Goal: Entertainment & Leisure: Browse casually

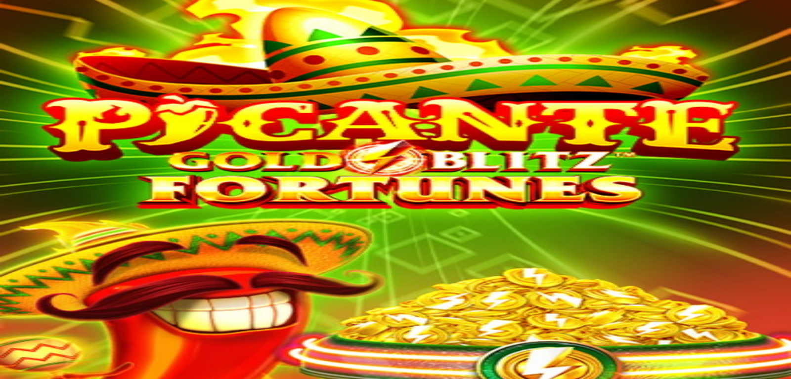
click at [8, 360] on span "close icon" at bounding box center [8, 360] width 0 height 0
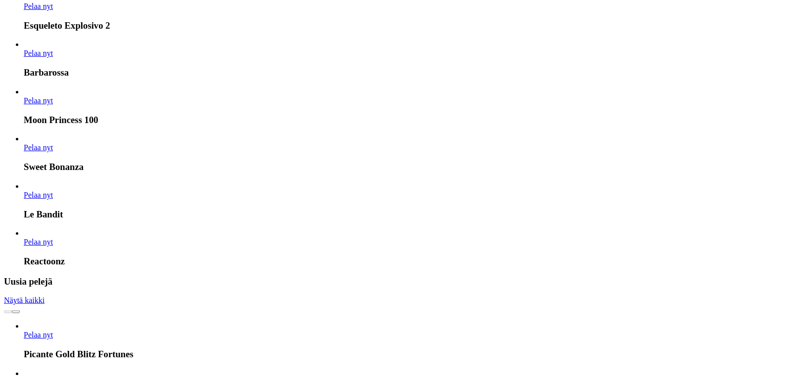
scroll to position [1489, 0]
